Goal: Information Seeking & Learning: Learn about a topic

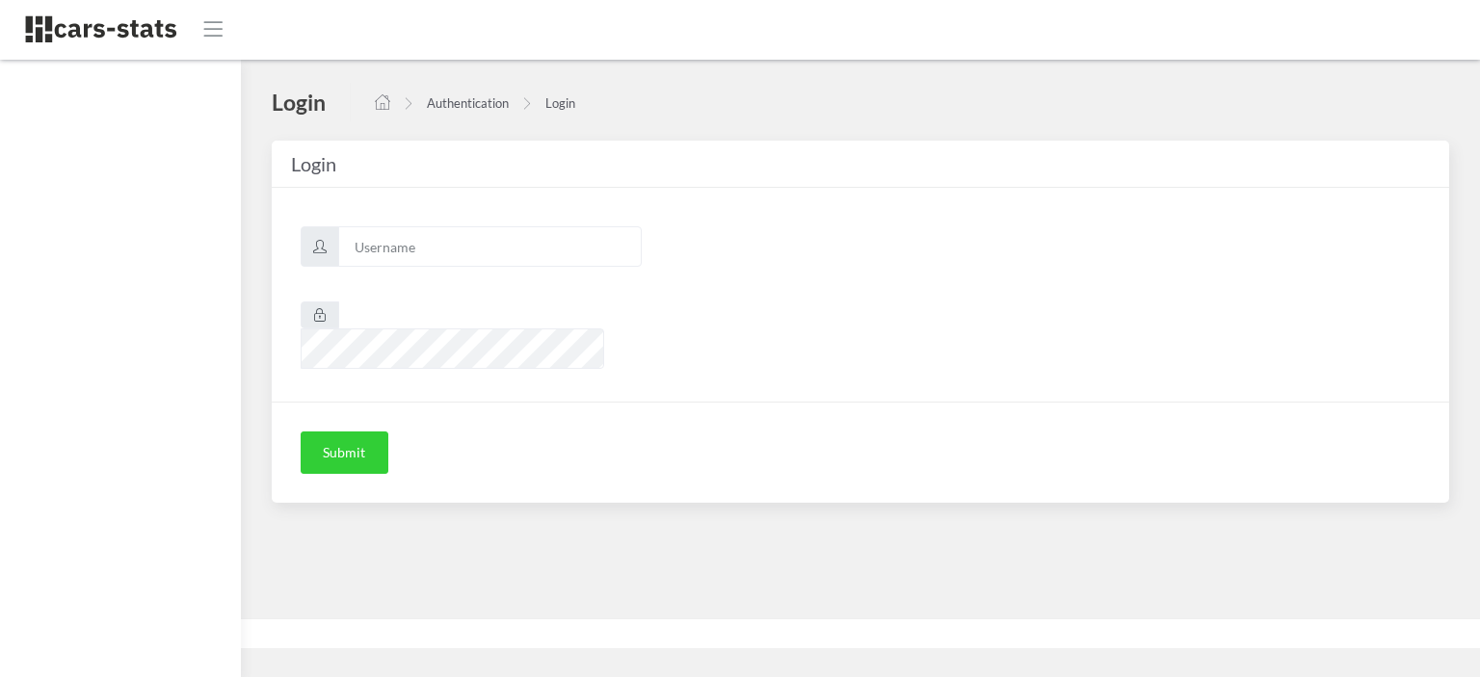
scroll to position [14, 14]
type input "nissan"
click at [360, 432] on button "Submit" at bounding box center [345, 453] width 88 height 42
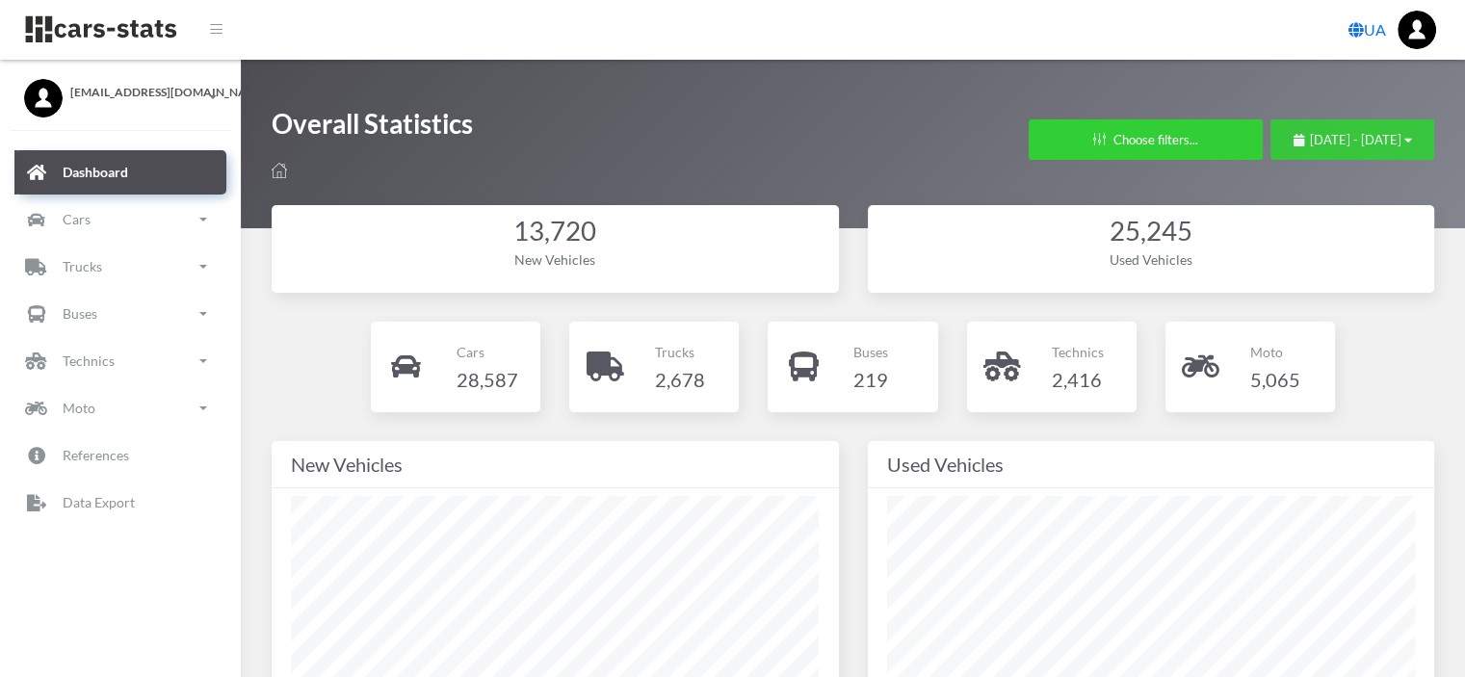
click at [1271, 126] on button "August 24, 2025 - September 23, 2025" at bounding box center [1353, 139] width 164 height 40
click at [1310, 140] on span "August 24, 2025 - September 23, 2025" at bounding box center [1356, 139] width 92 height 15
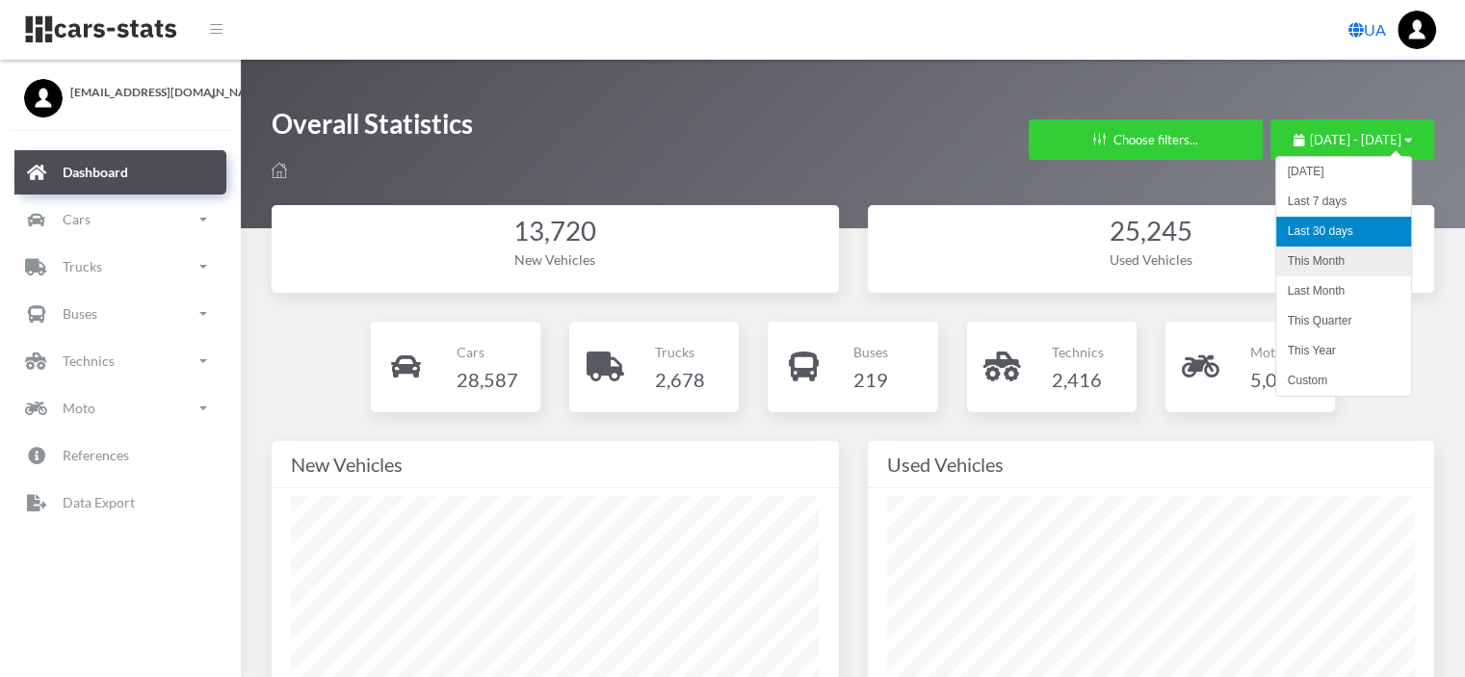
click at [1304, 261] on li "This Month" at bounding box center [1343, 262] width 135 height 30
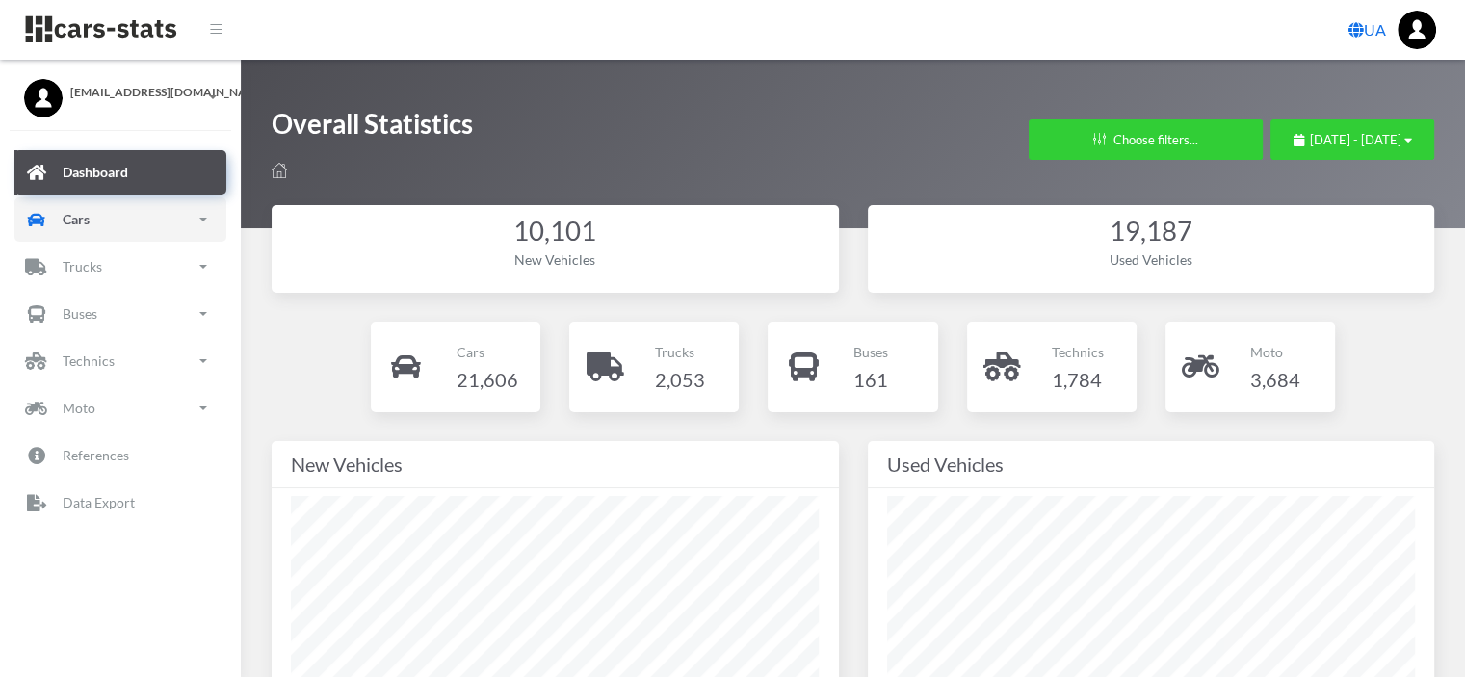
click at [77, 220] on p "Cars" at bounding box center [76, 219] width 27 height 24
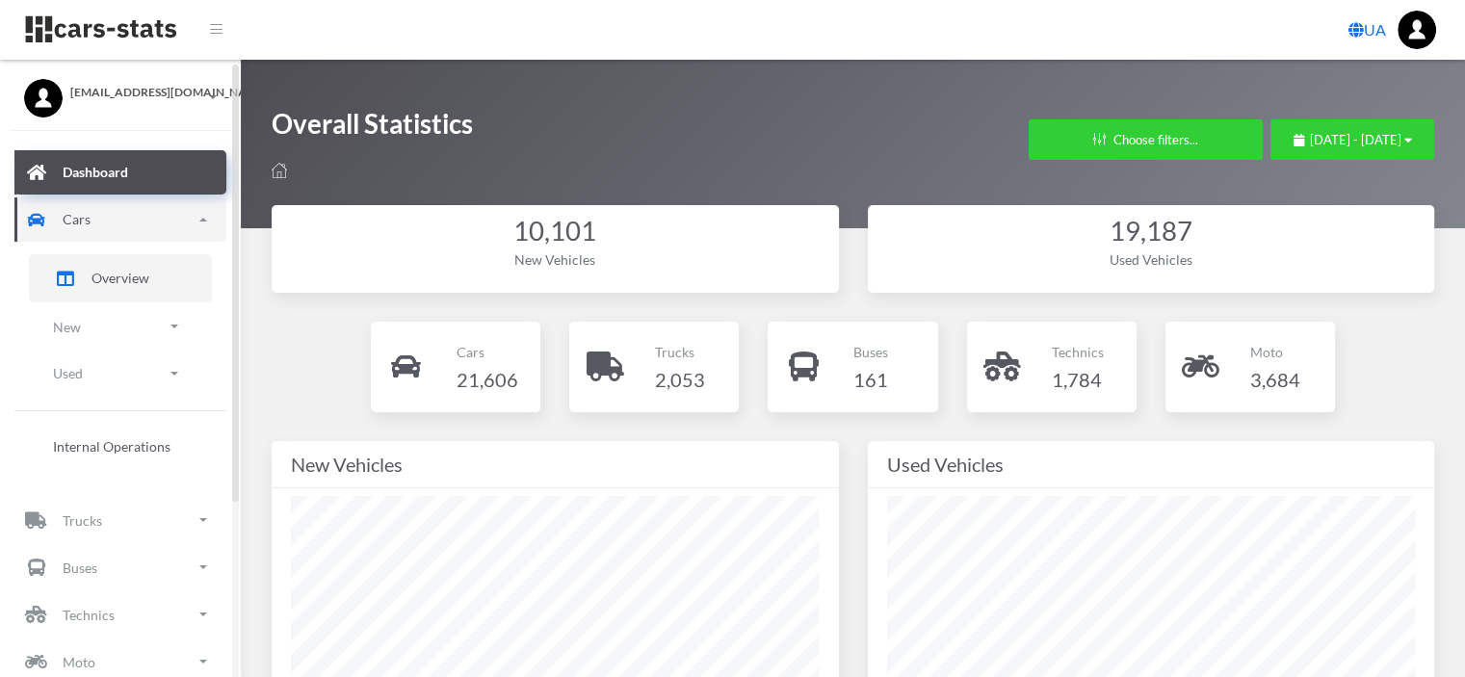
click at [108, 280] on span "Overview" at bounding box center [121, 278] width 58 height 20
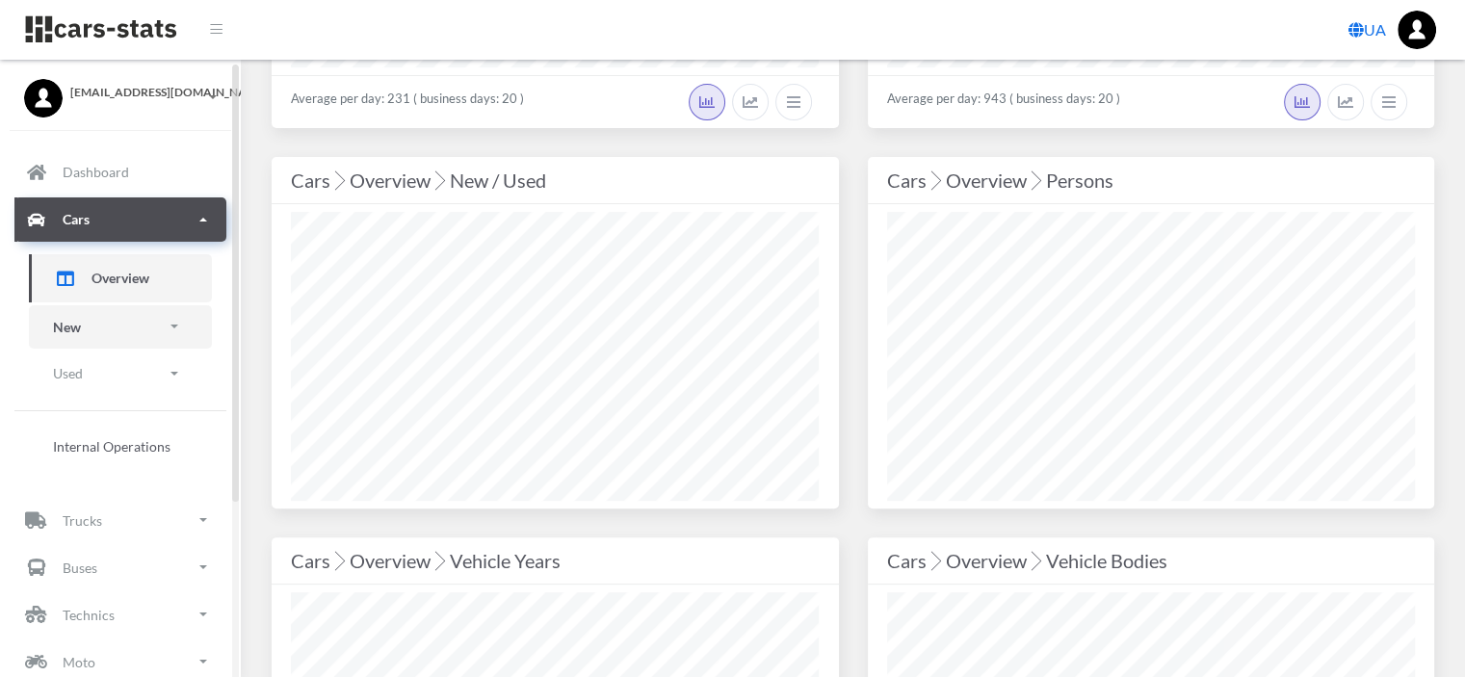
click at [86, 322] on link "New" at bounding box center [120, 326] width 183 height 43
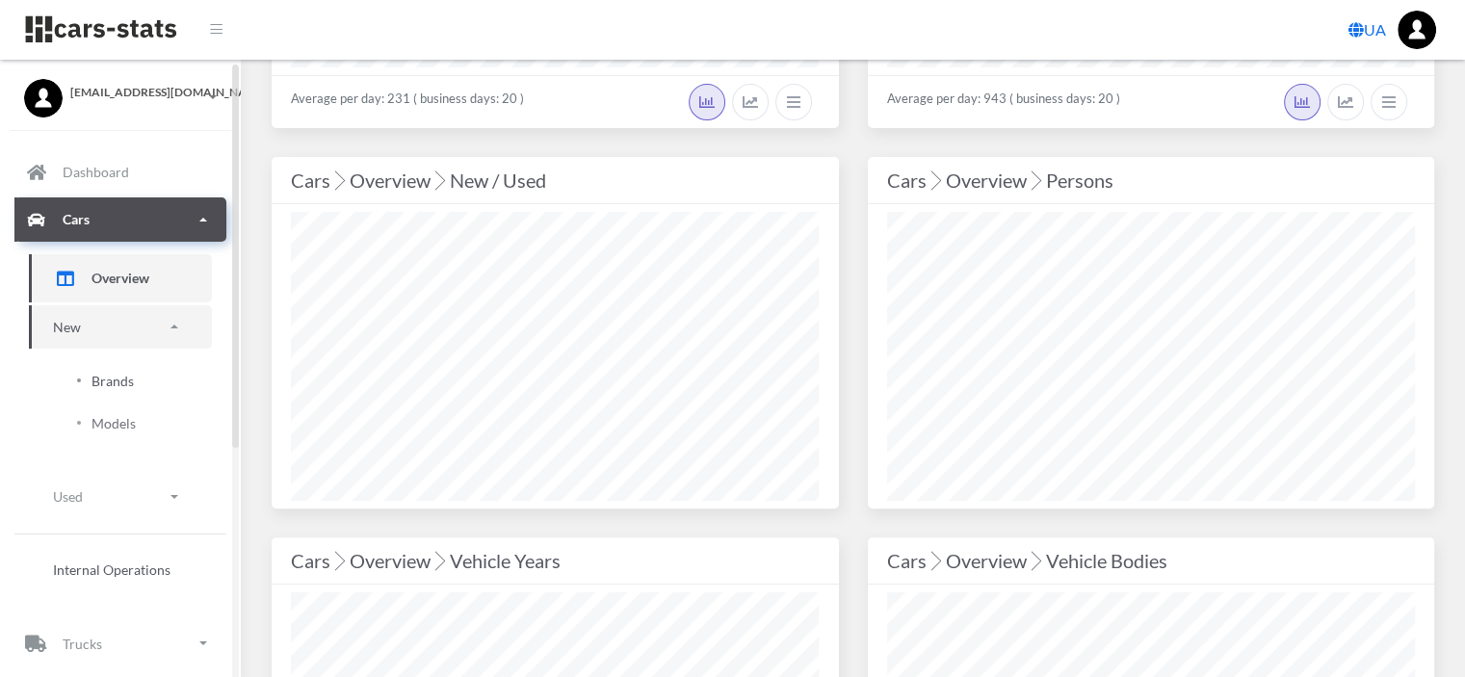
click at [113, 384] on span "Brands" at bounding box center [113, 381] width 42 height 20
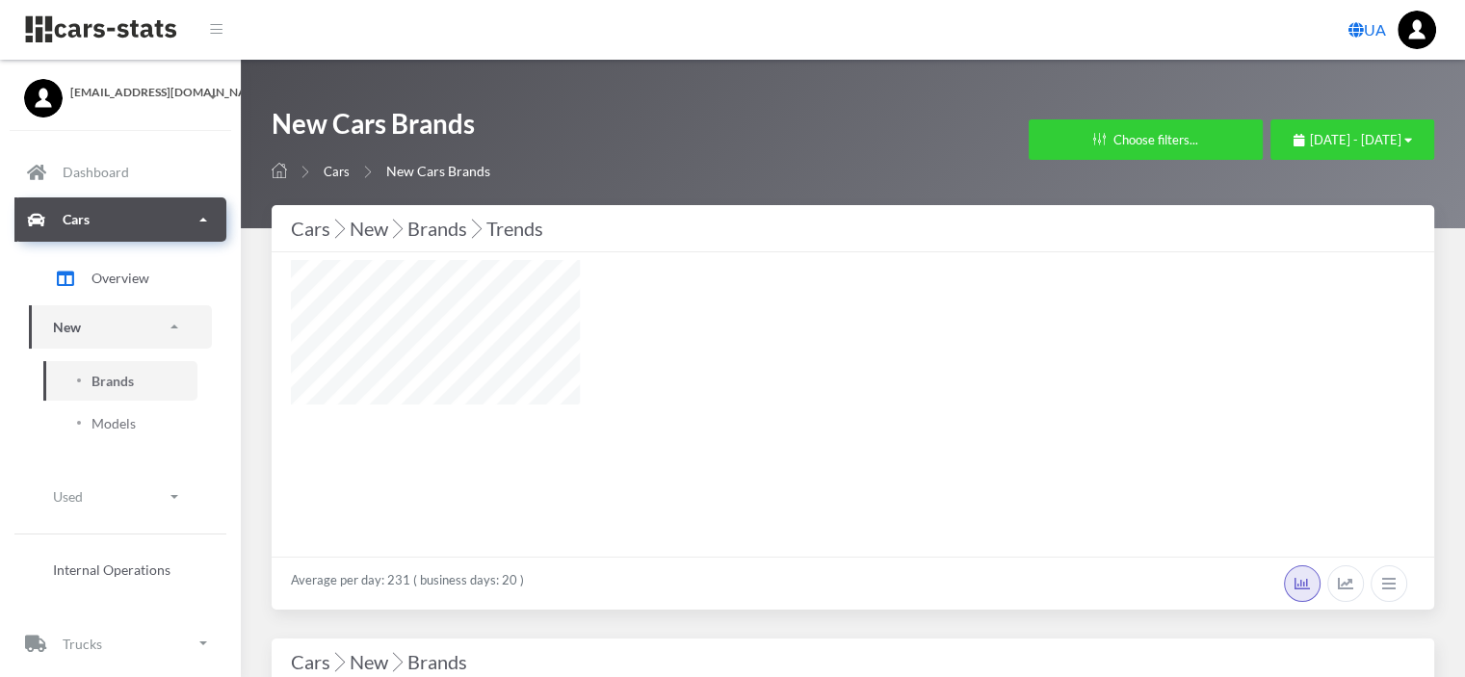
select select "25"
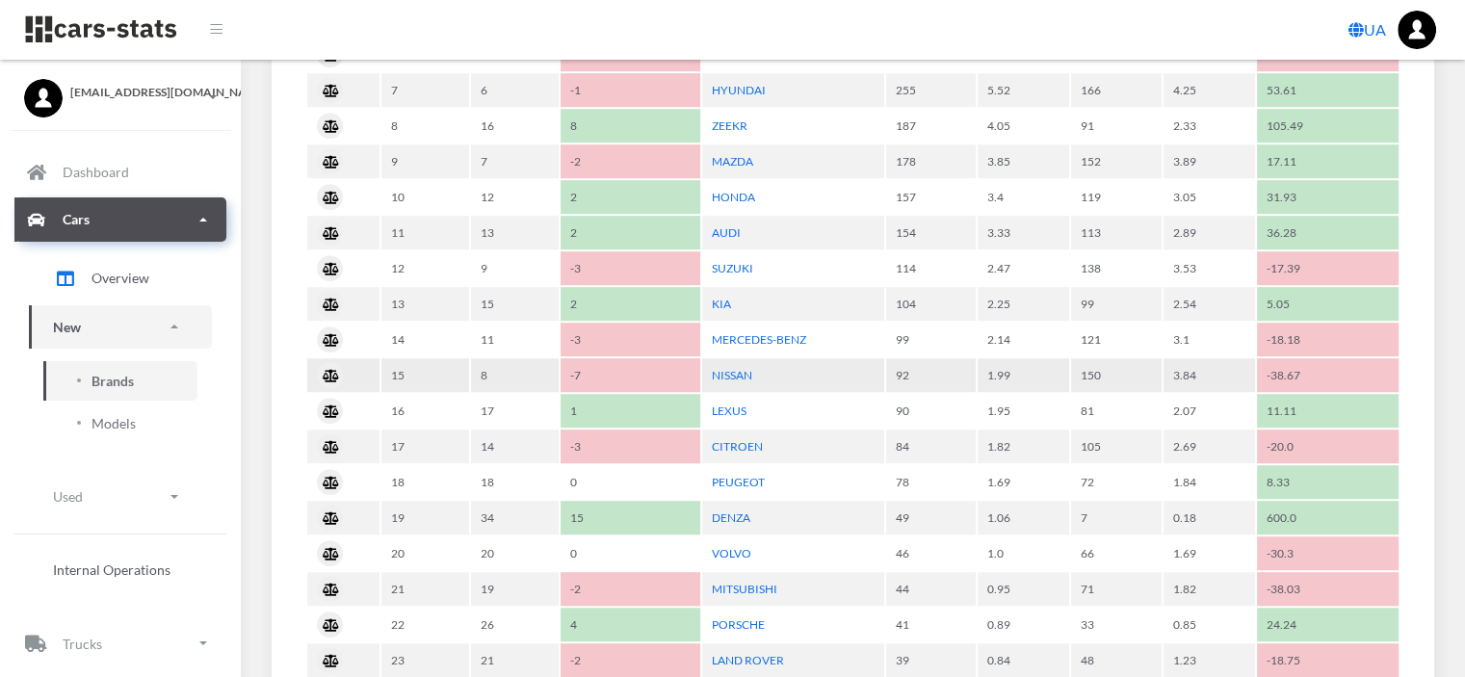
scroll to position [1156, 0]
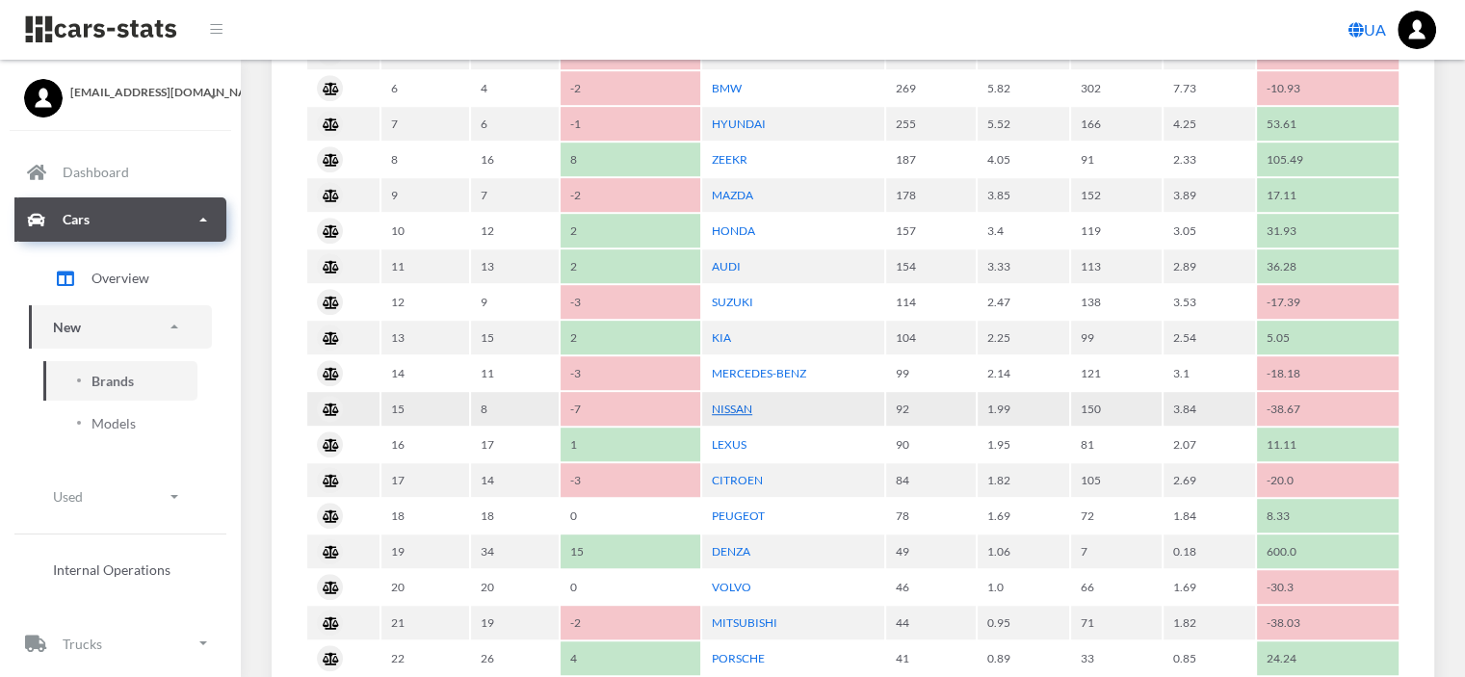
click at [747, 402] on link "NISSAN" at bounding box center [732, 409] width 40 height 14
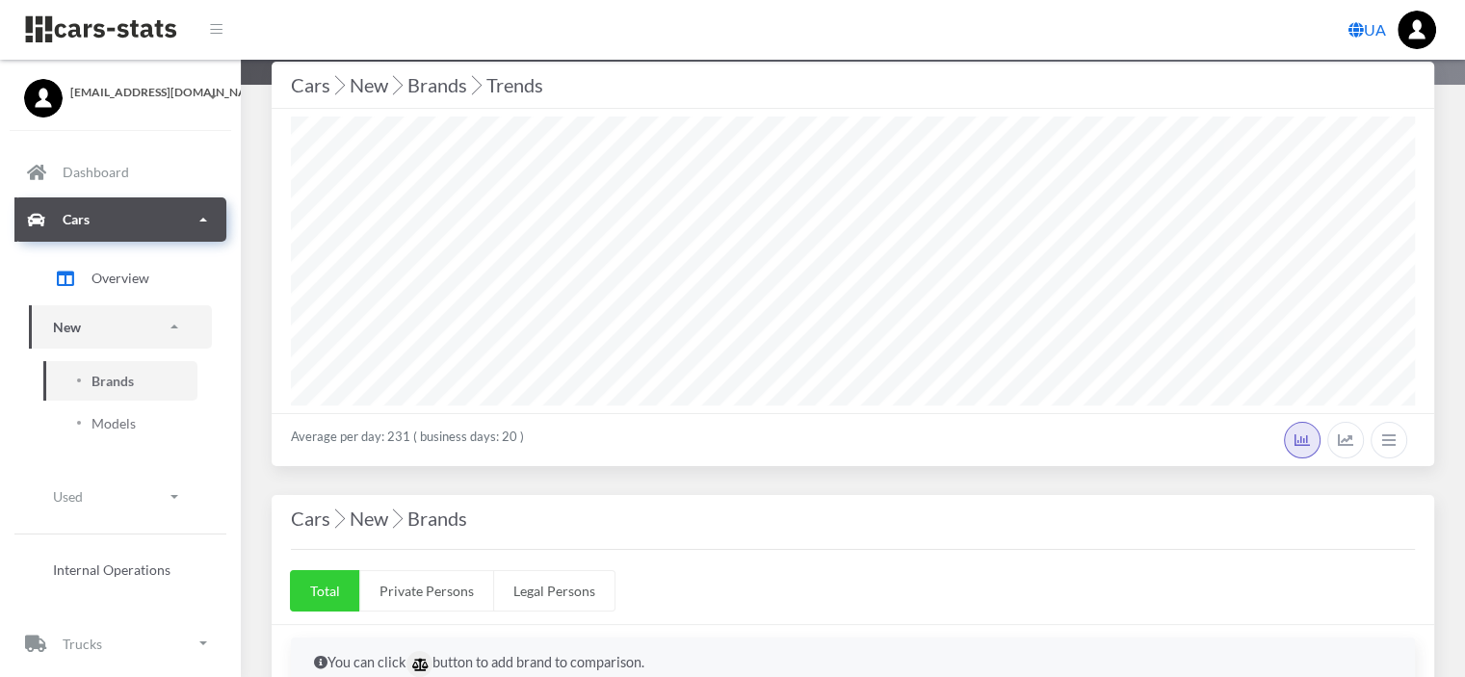
scroll to position [0, 0]
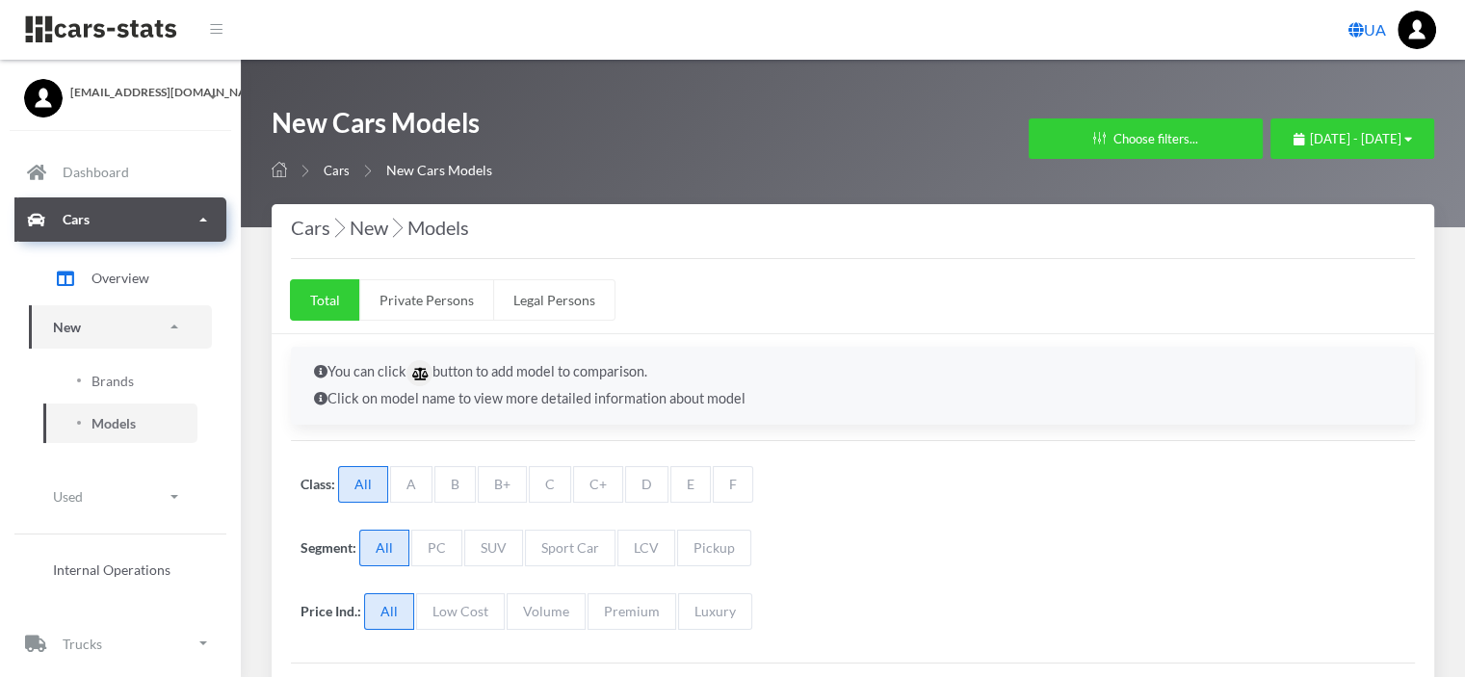
select select "25"
select select "NISSAN"
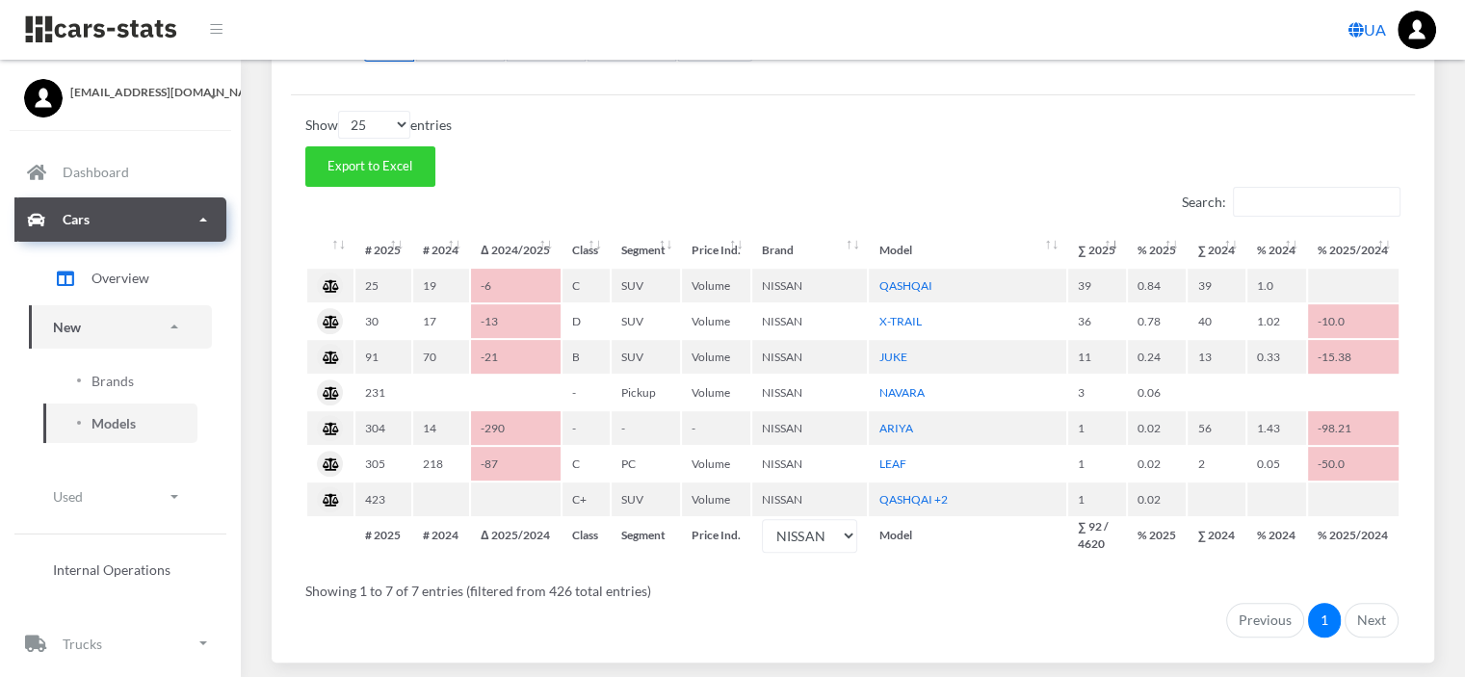
scroll to position [578, 0]
